Goal: Task Accomplishment & Management: Manage account settings

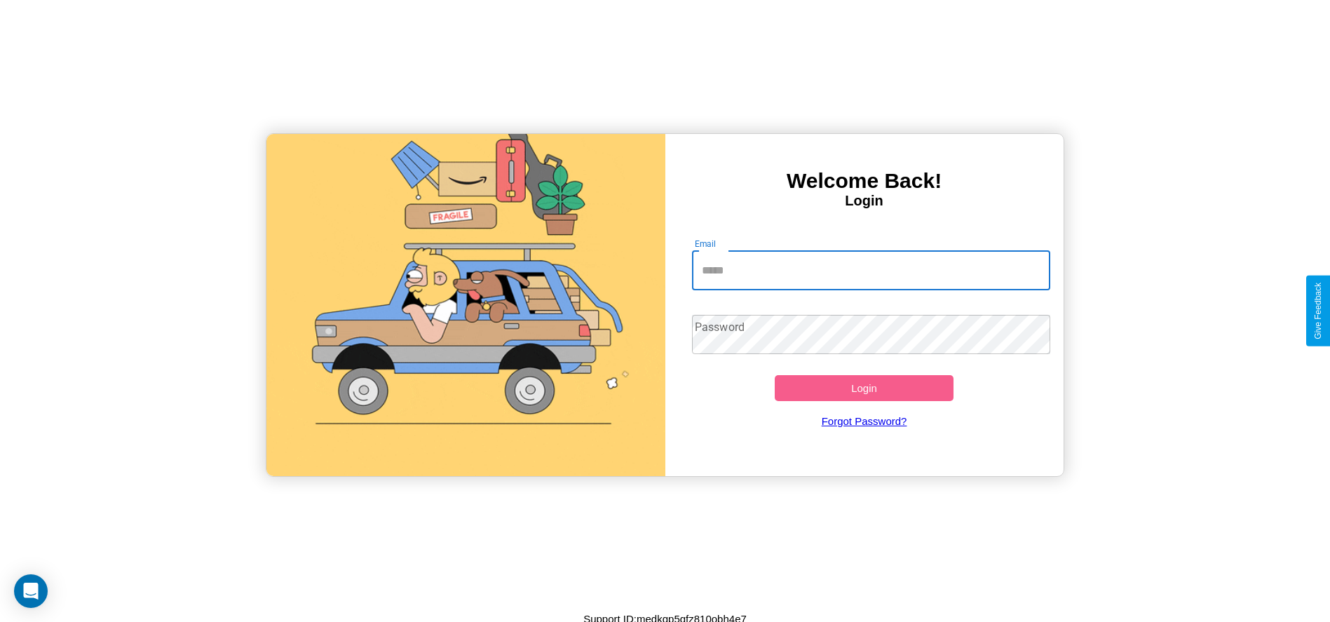
click at [871, 270] on input "Email" at bounding box center [871, 270] width 358 height 39
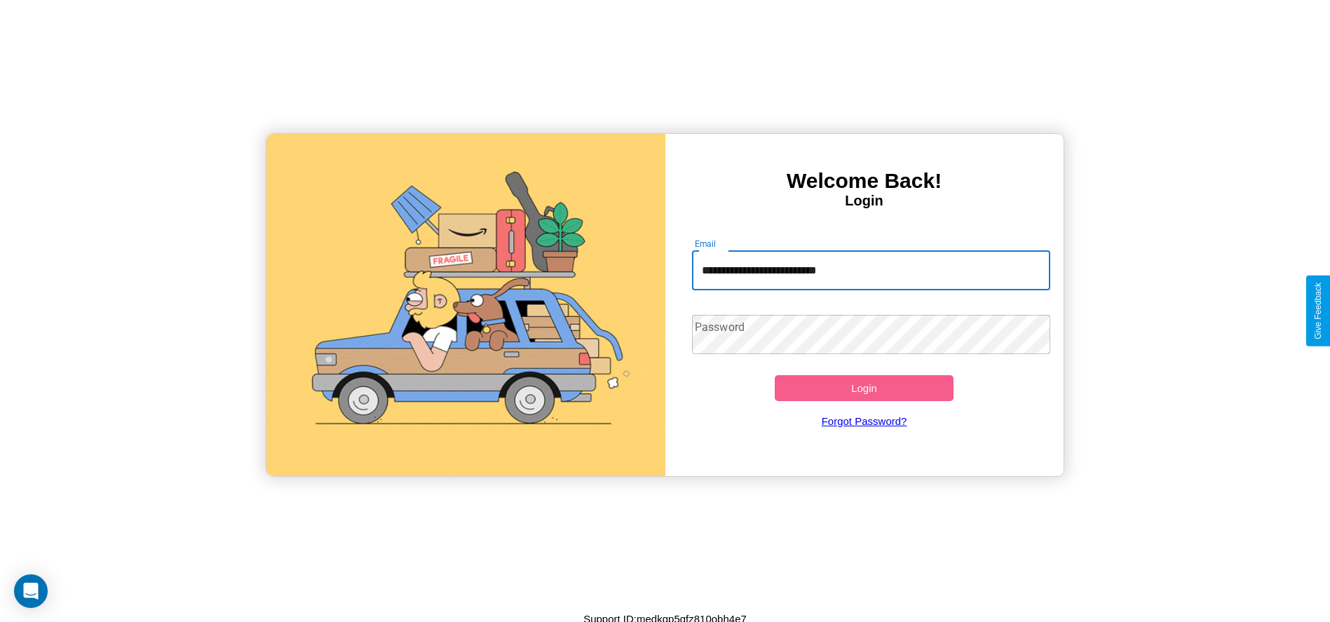
type input "**********"
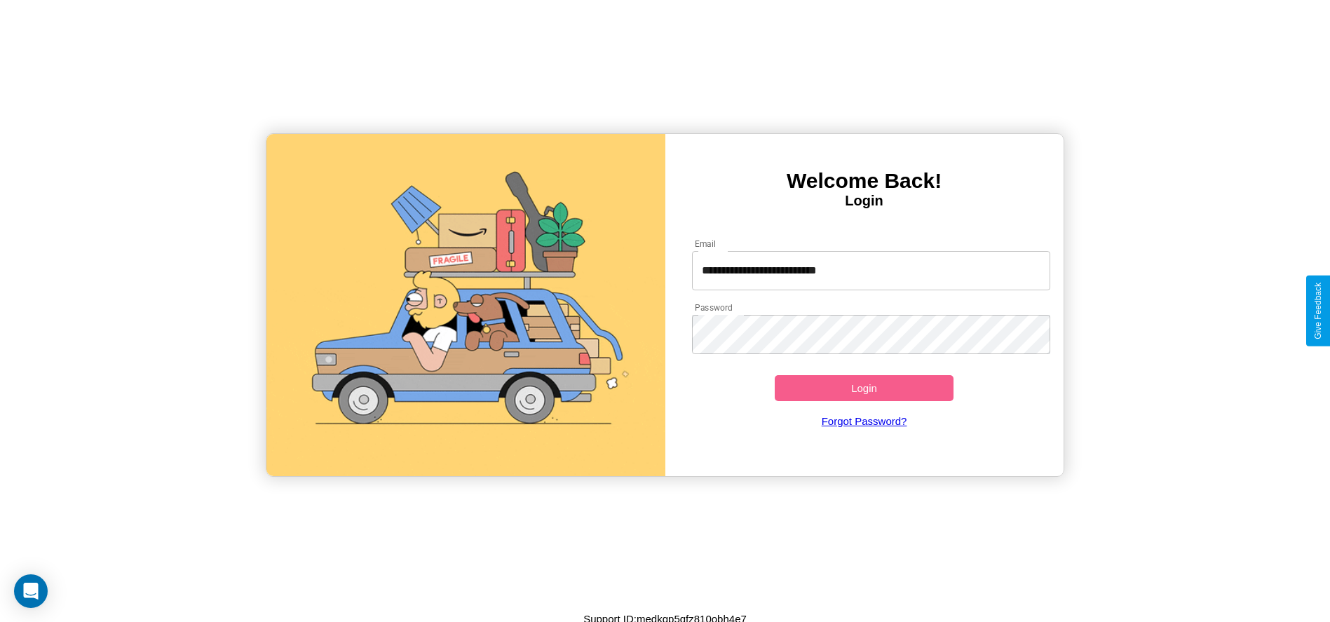
click at [864, 388] on button "Login" at bounding box center [864, 388] width 179 height 26
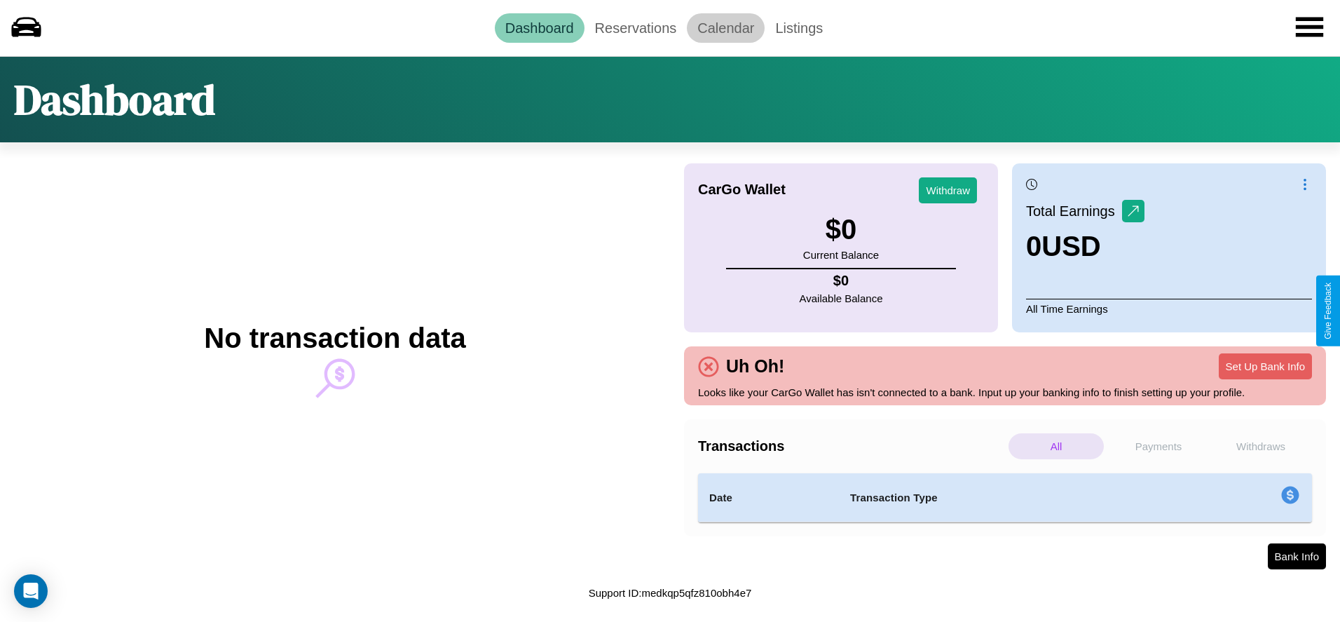
click at [726, 27] on link "Calendar" at bounding box center [726, 27] width 78 height 29
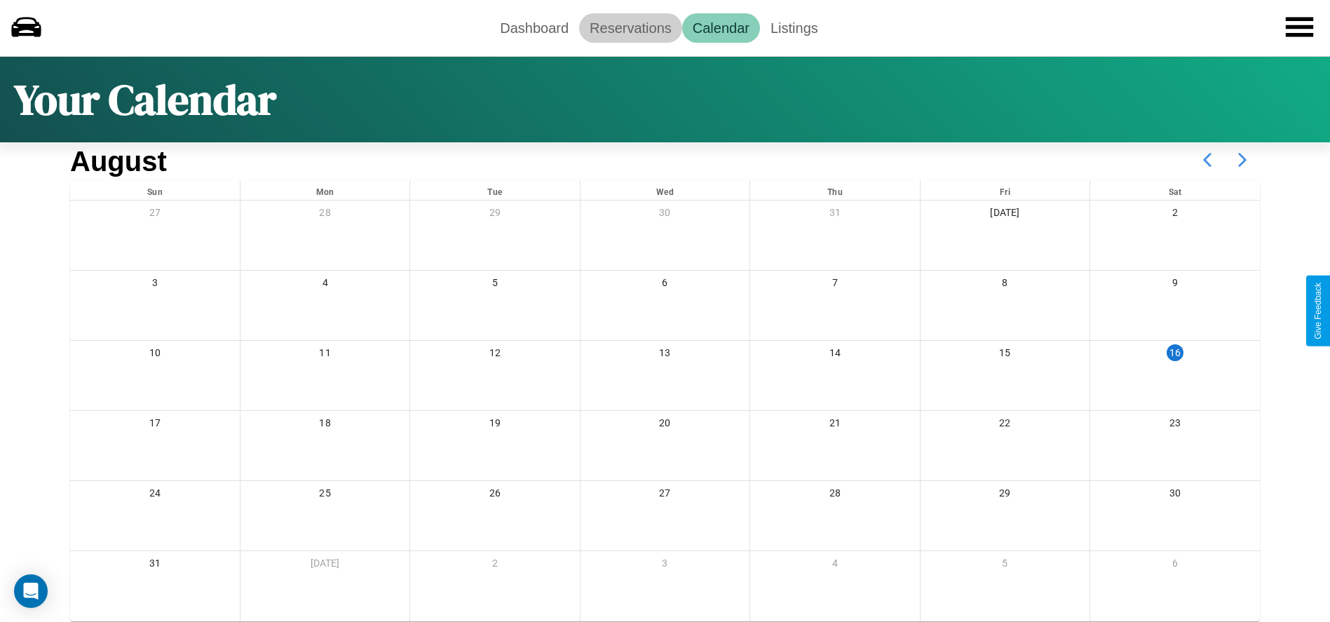
click at [630, 27] on link "Reservations" at bounding box center [630, 27] width 103 height 29
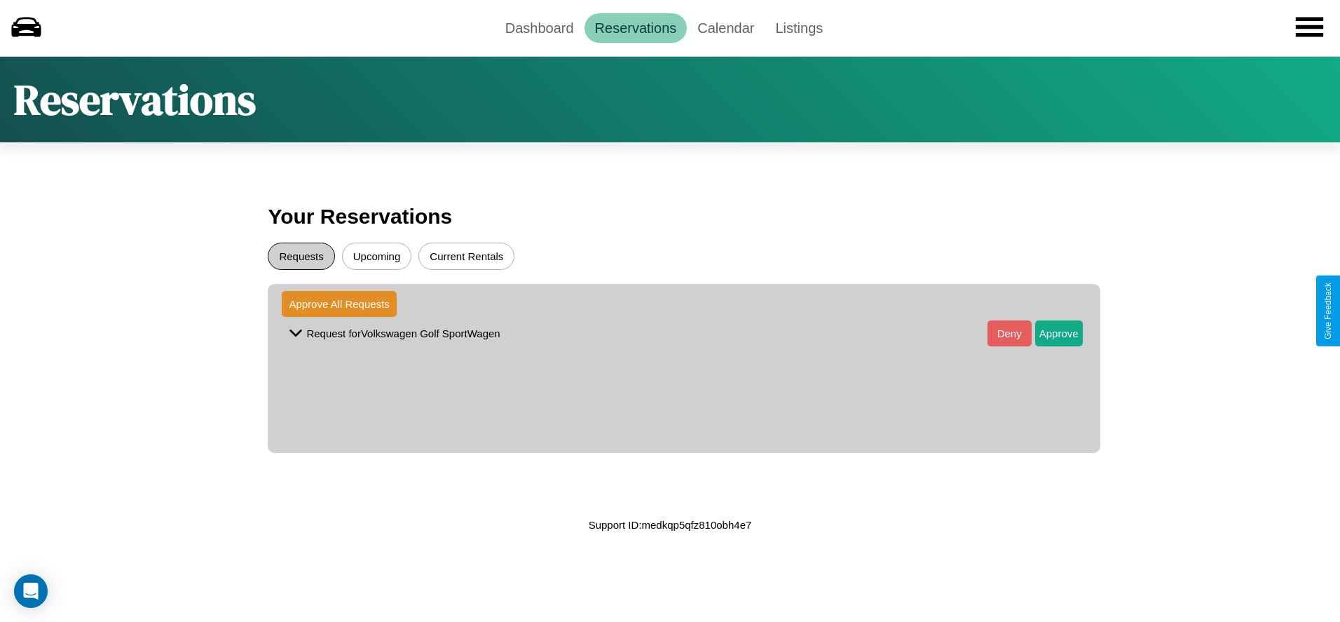
click at [301, 256] on button "Requests" at bounding box center [301, 256] width 67 height 27
click at [1048, 333] on button "Approve" at bounding box center [1060, 333] width 48 height 26
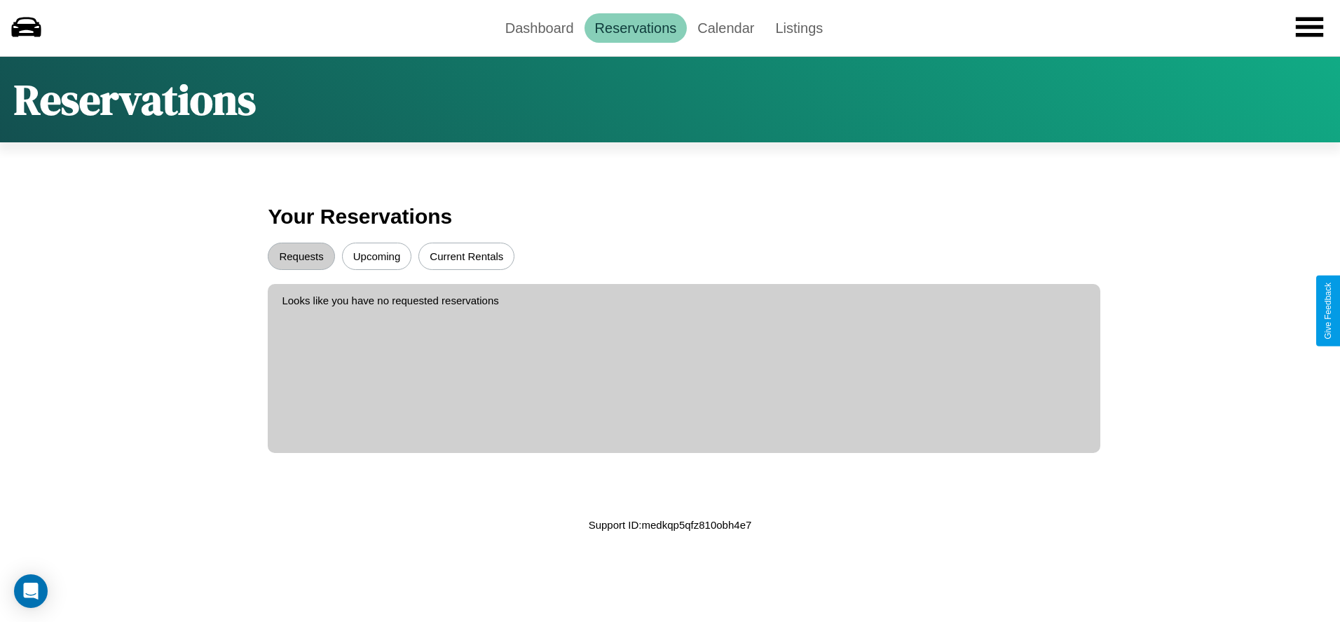
click at [376, 256] on button "Upcoming" at bounding box center [377, 256] width 70 height 27
